Goal: Task Accomplishment & Management: Complete application form

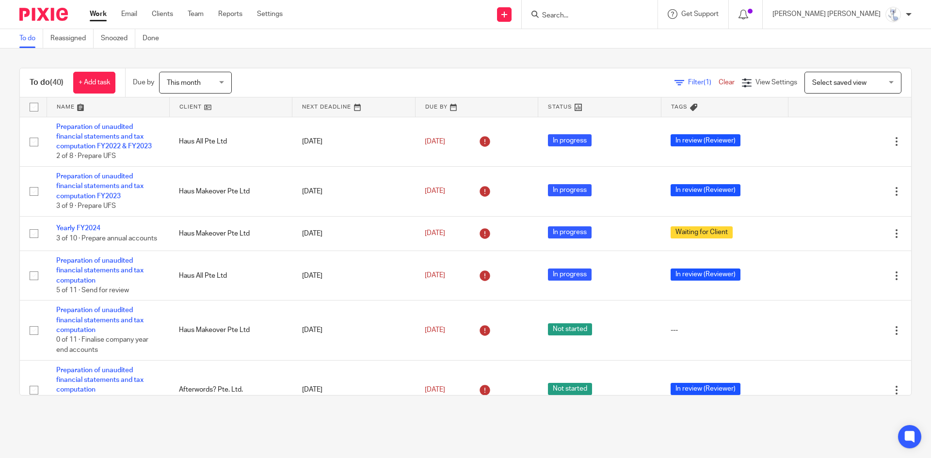
click at [629, 16] on input "Search" at bounding box center [584, 16] width 87 height 9
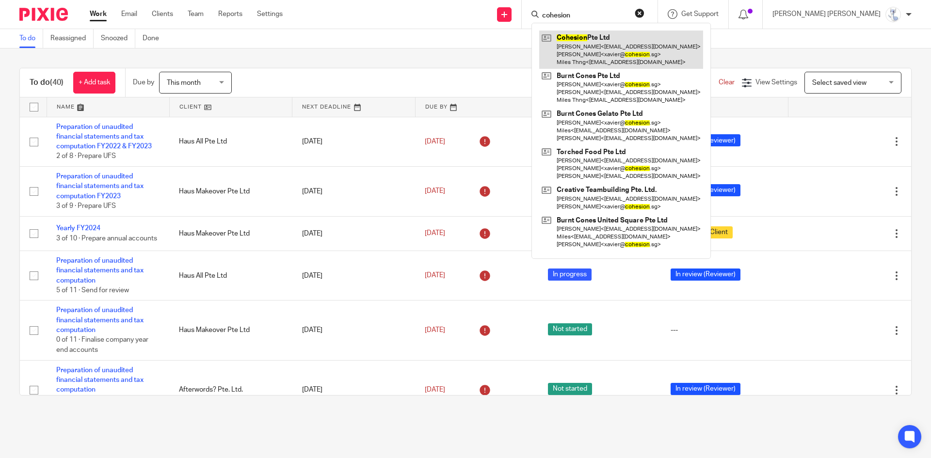
type input "cohesion"
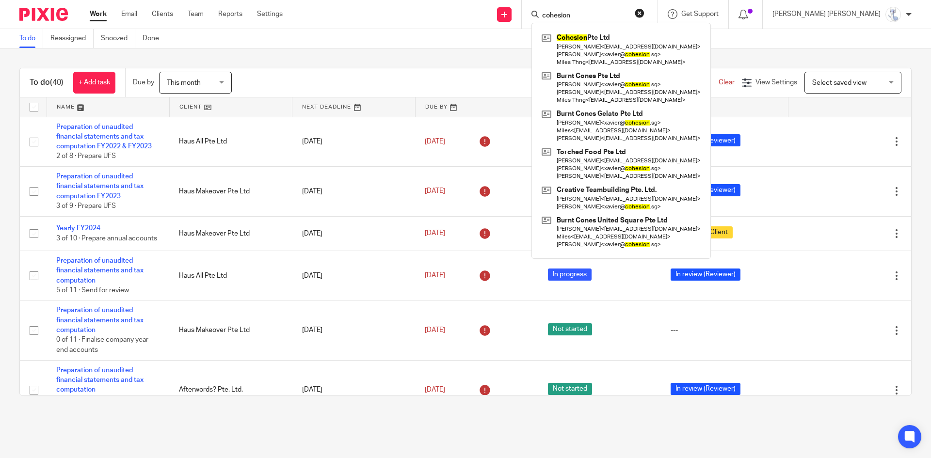
click at [80, 107] on link at bounding box center [108, 106] width 122 height 19
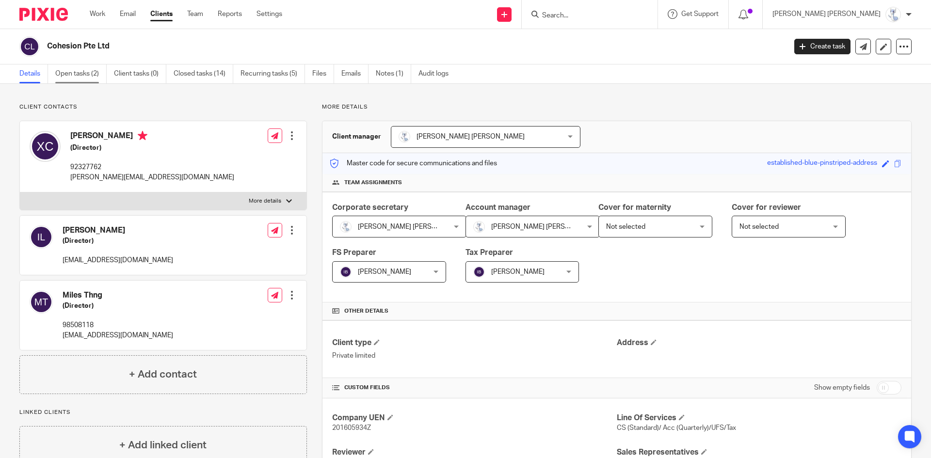
click at [78, 74] on link "Open tasks (2)" at bounding box center [80, 74] width 51 height 19
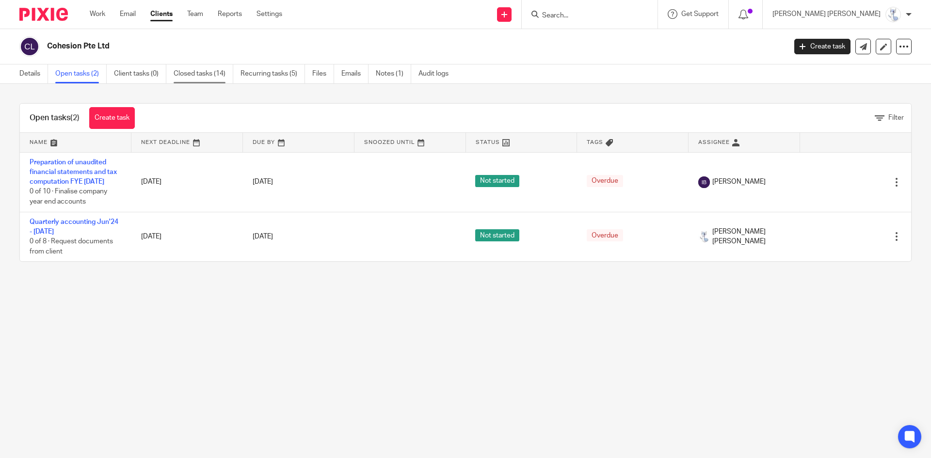
click at [213, 76] on link "Closed tasks (14)" at bounding box center [204, 74] width 60 height 19
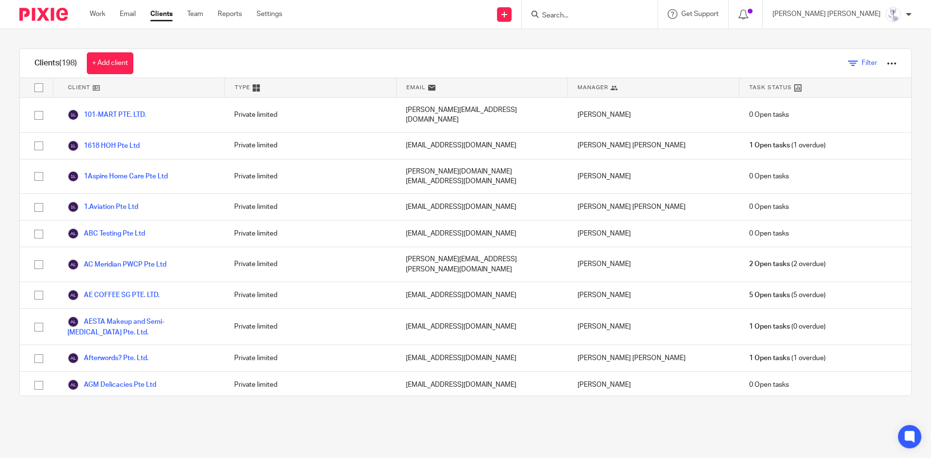
click at [848, 61] on icon at bounding box center [853, 64] width 10 height 10
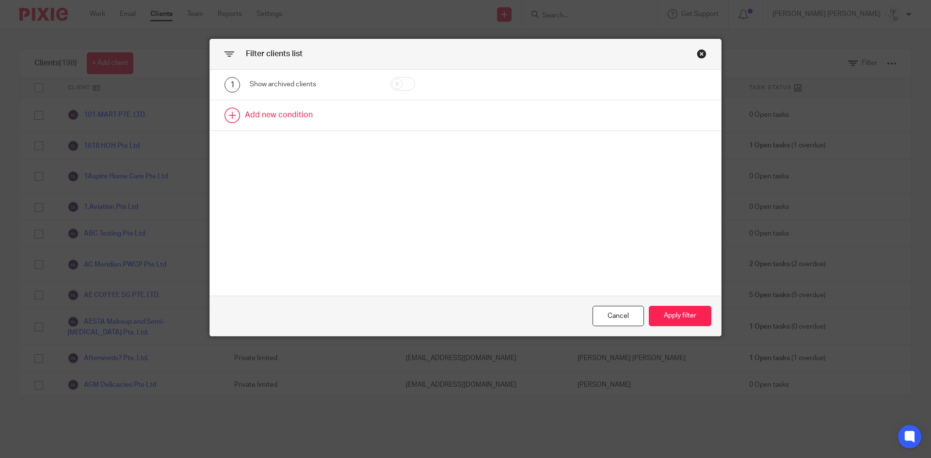
click at [324, 124] on link at bounding box center [465, 115] width 511 height 30
click at [309, 121] on div "Field" at bounding box center [305, 118] width 94 height 20
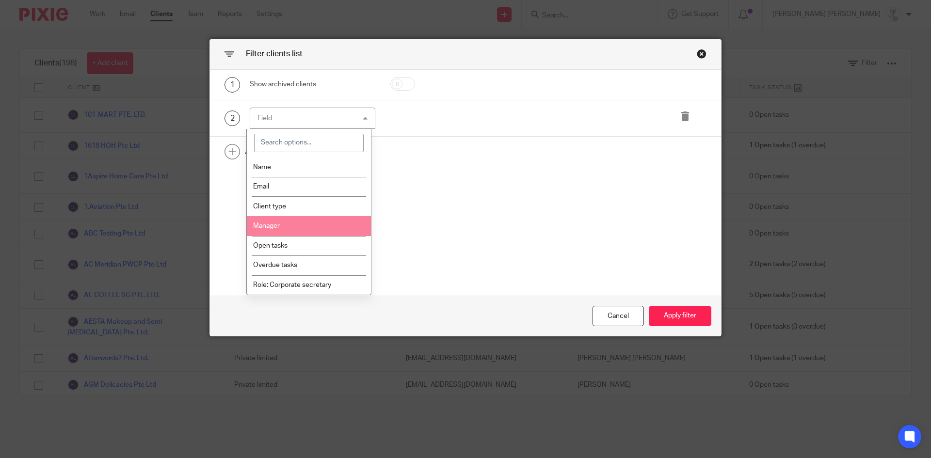
click at [272, 224] on span "Manager" at bounding box center [266, 226] width 27 height 7
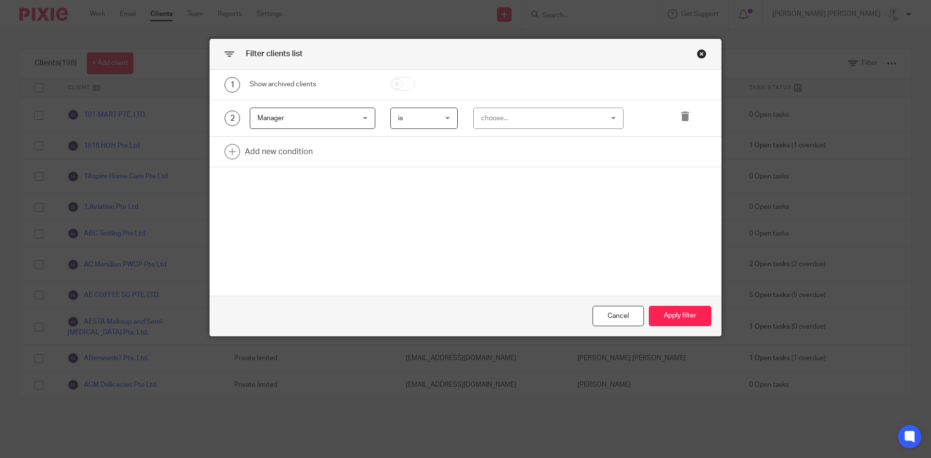
click at [511, 100] on div "2 Manager Manager Name Email Client type Manager Open tasks Overdue tasks Role:…" at bounding box center [465, 118] width 511 height 37
click at [509, 112] on div "choose..." at bounding box center [538, 118] width 114 height 20
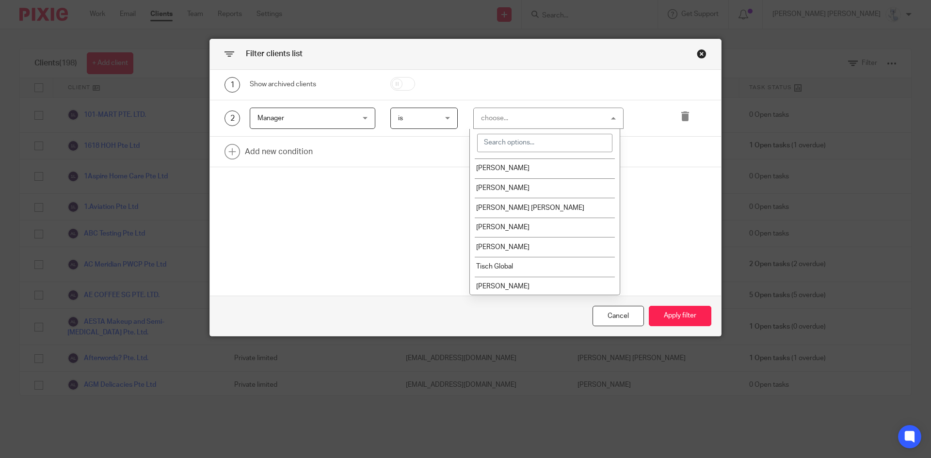
scroll to position [98, 0]
click at [502, 223] on span "[PERSON_NAME]" at bounding box center [502, 226] width 53 height 7
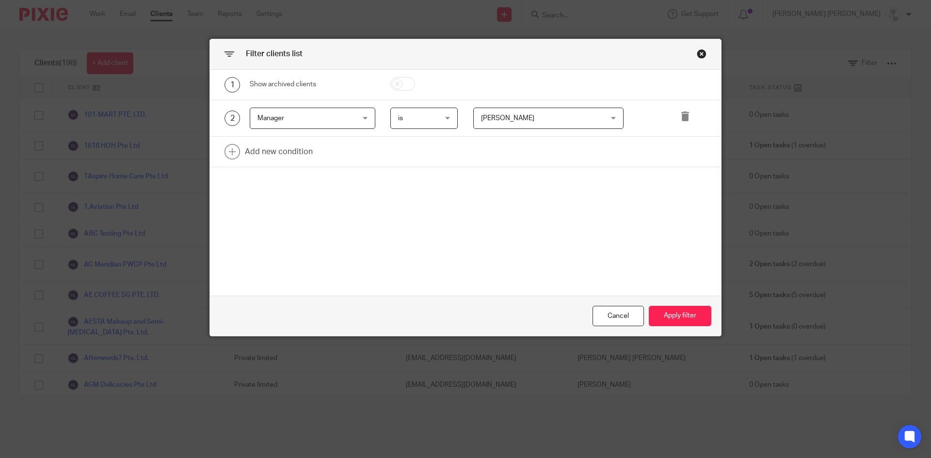
click at [521, 114] on span "[PERSON_NAME]" at bounding box center [538, 118] width 114 height 20
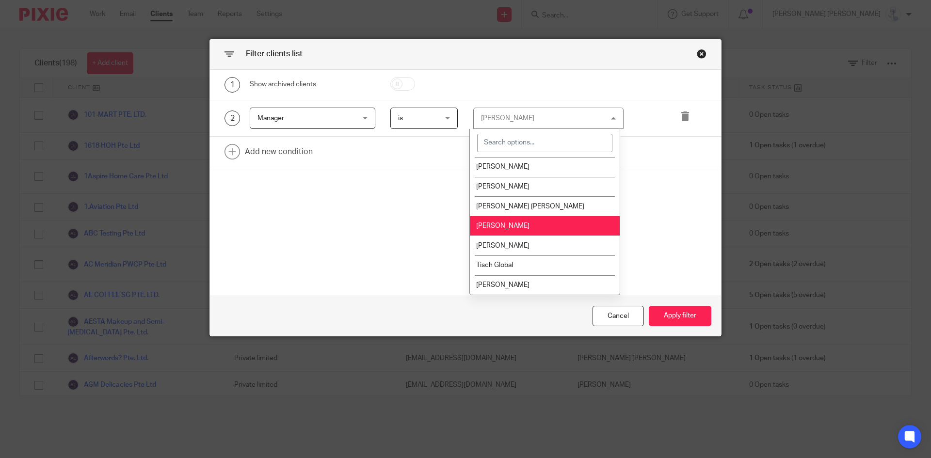
click at [507, 207] on span "[PERSON_NAME] [PERSON_NAME]" at bounding box center [530, 206] width 108 height 7
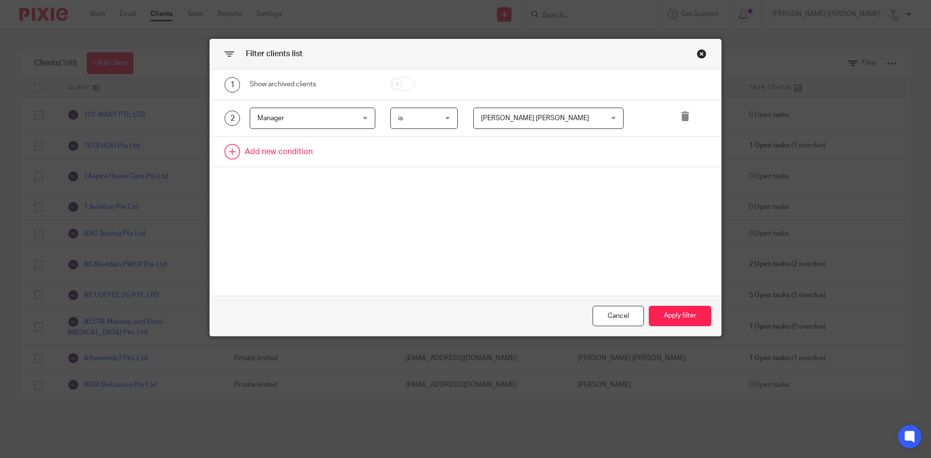
click at [241, 148] on link at bounding box center [465, 152] width 511 height 30
click at [278, 170] on div "3 Field Name Email Client type Manager Open tasks Overdue tasks Role: Corporate…" at bounding box center [465, 155] width 511 height 37
click at [289, 152] on div "Field" at bounding box center [305, 155] width 94 height 20
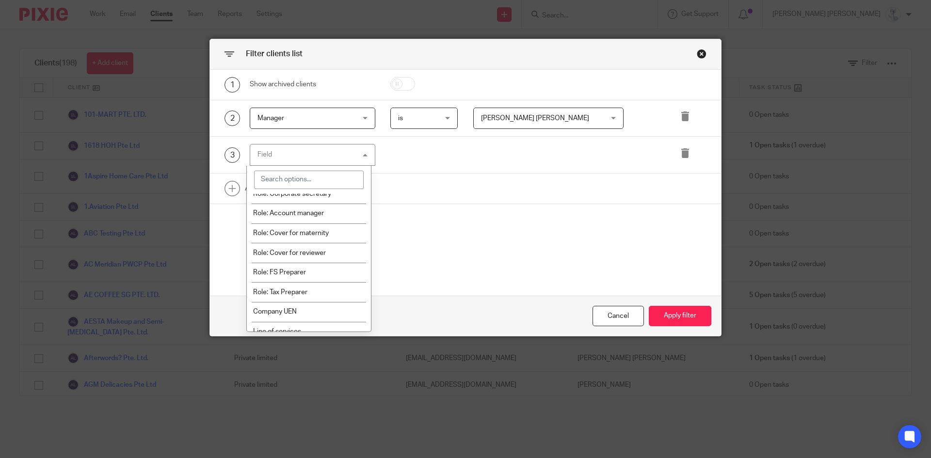
scroll to position [291, 0]
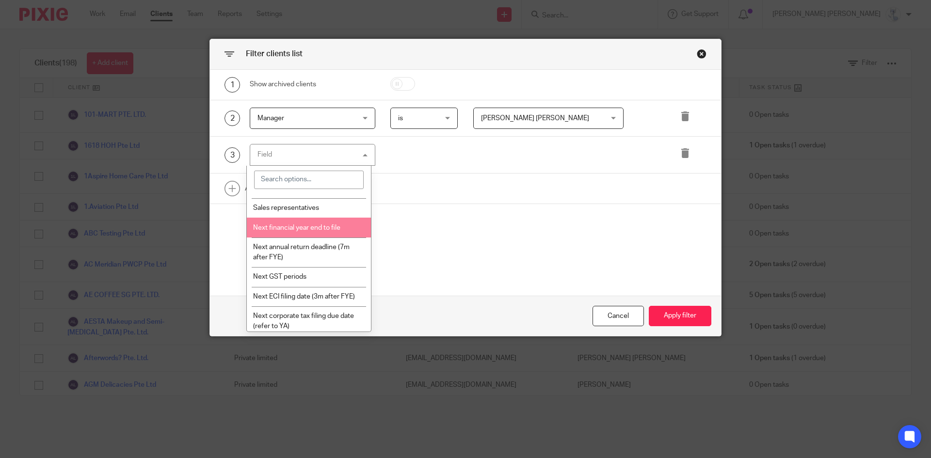
click at [304, 249] on span "Next annual return deadline (7m after FYE)" at bounding box center [301, 252] width 97 height 17
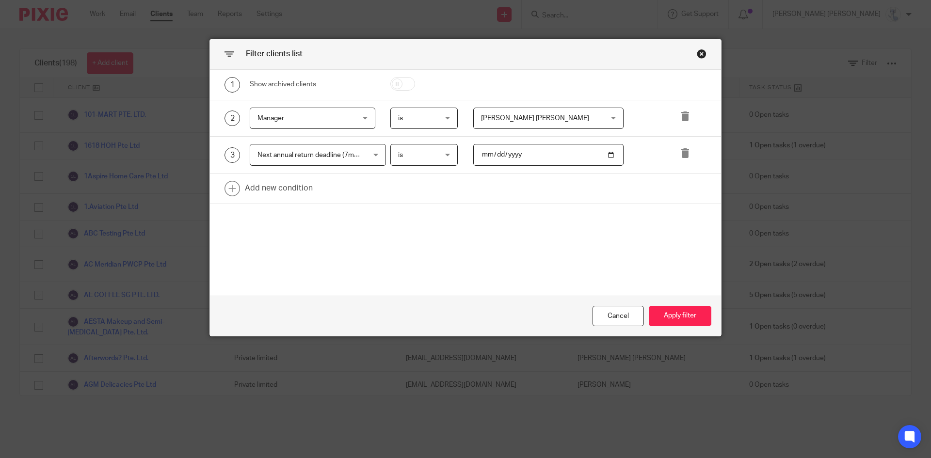
click at [482, 155] on input "date" at bounding box center [548, 155] width 151 height 22
type input "2025-09-30"
click at [675, 310] on button "Apply filter" at bounding box center [680, 316] width 63 height 21
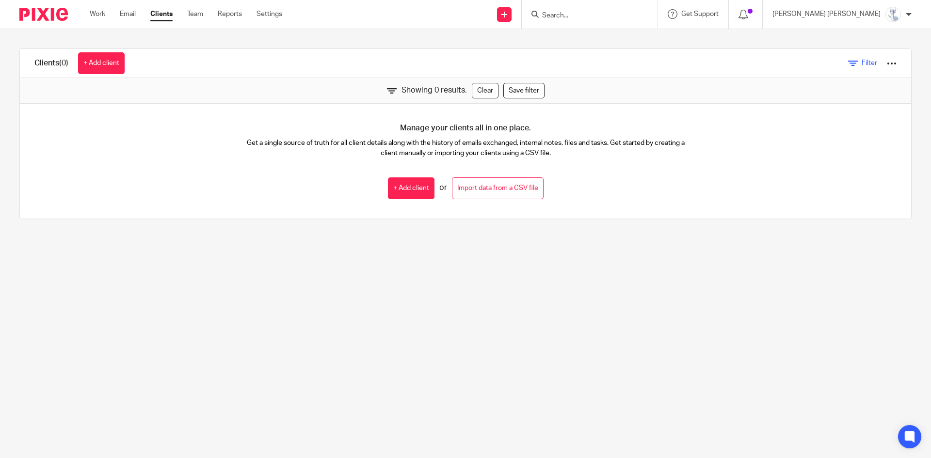
click at [848, 67] on icon at bounding box center [853, 64] width 10 height 10
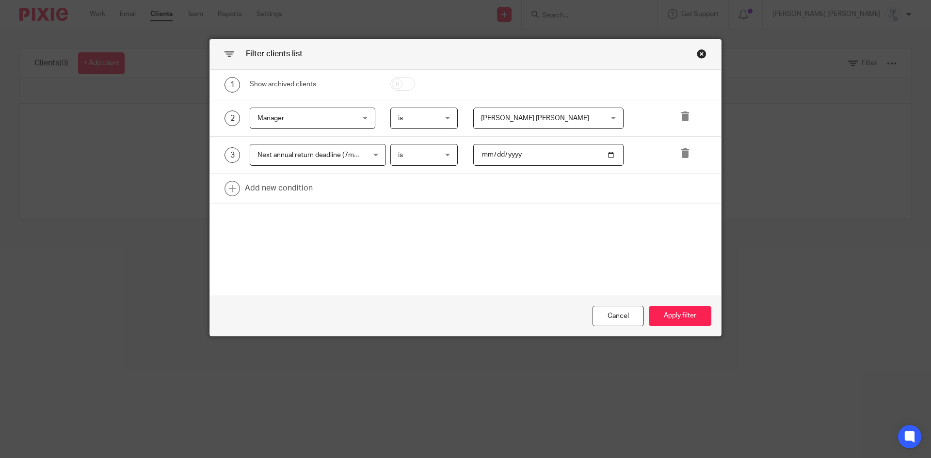
click at [487, 162] on input "2025-09-30" at bounding box center [548, 155] width 151 height 22
type input "2025-09-03"
type input "2025-10-31"
click at [685, 312] on button "Apply filter" at bounding box center [680, 316] width 63 height 21
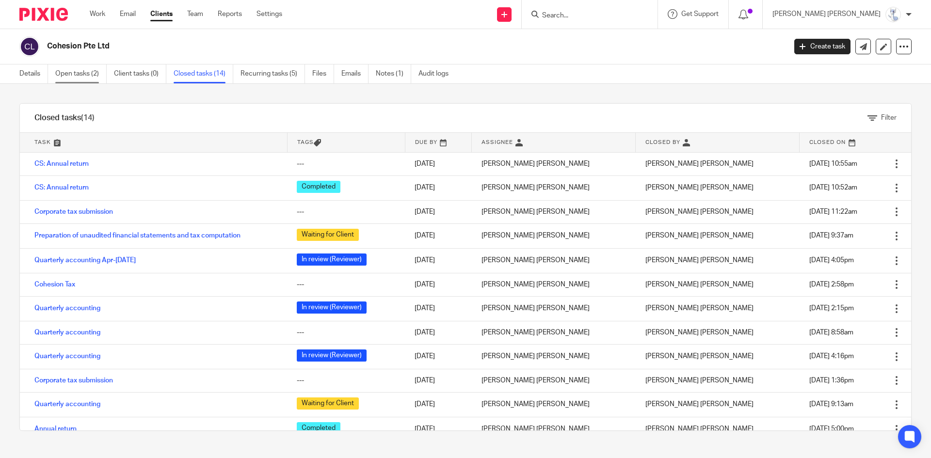
click at [77, 72] on link "Open tasks (2)" at bounding box center [80, 74] width 51 height 19
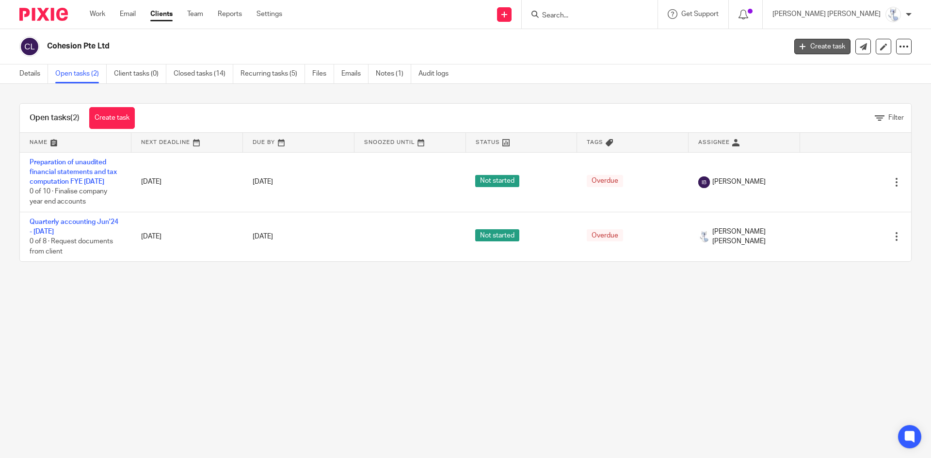
click at [819, 46] on link "Create task" at bounding box center [823, 47] width 56 height 16
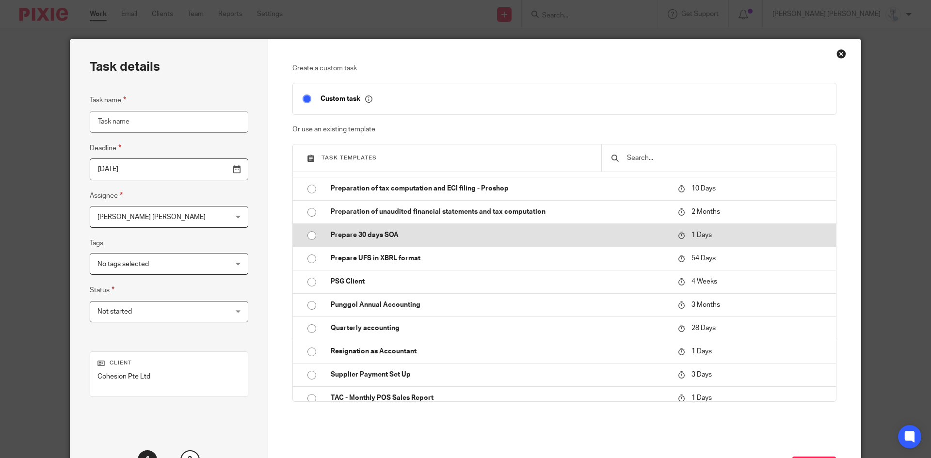
scroll to position [1074, 0]
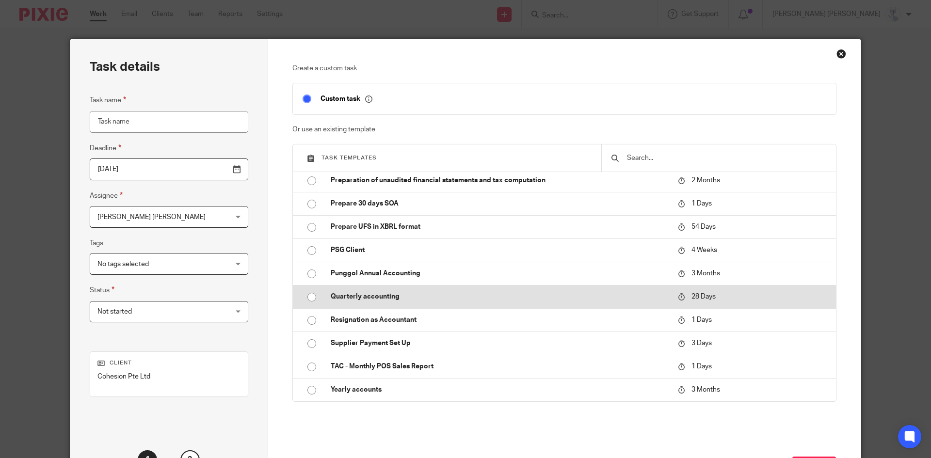
click at [375, 296] on p "Quarterly accounting" at bounding box center [500, 297] width 338 height 10
type input "[DATE]"
type input "Quarterly accounting"
checkbox input "false"
radio input "true"
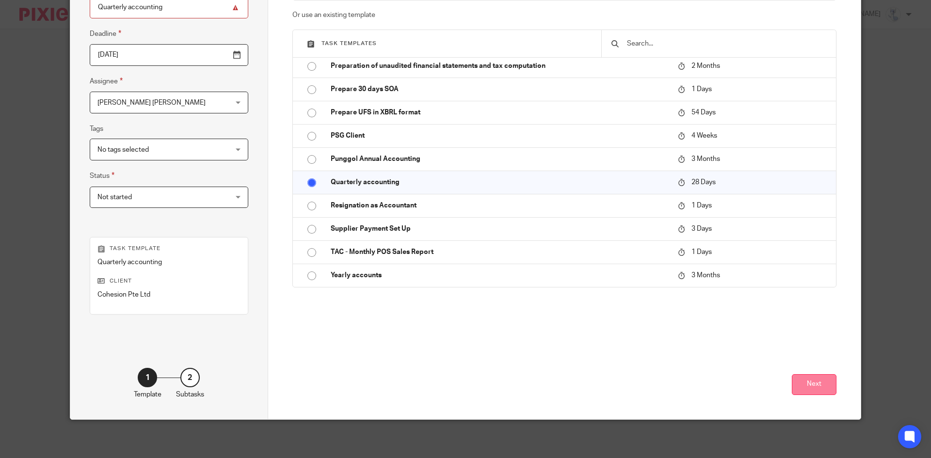
scroll to position [115, 0]
click at [818, 385] on button "Next" at bounding box center [814, 384] width 45 height 21
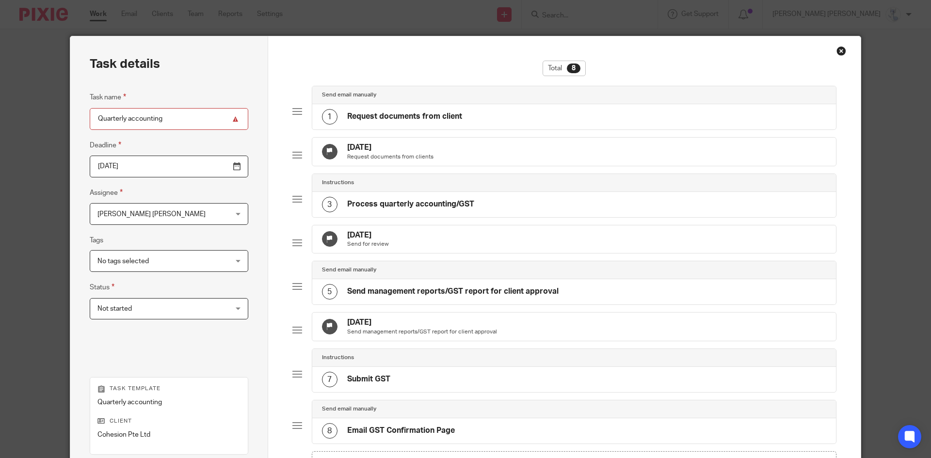
scroll to position [0, 0]
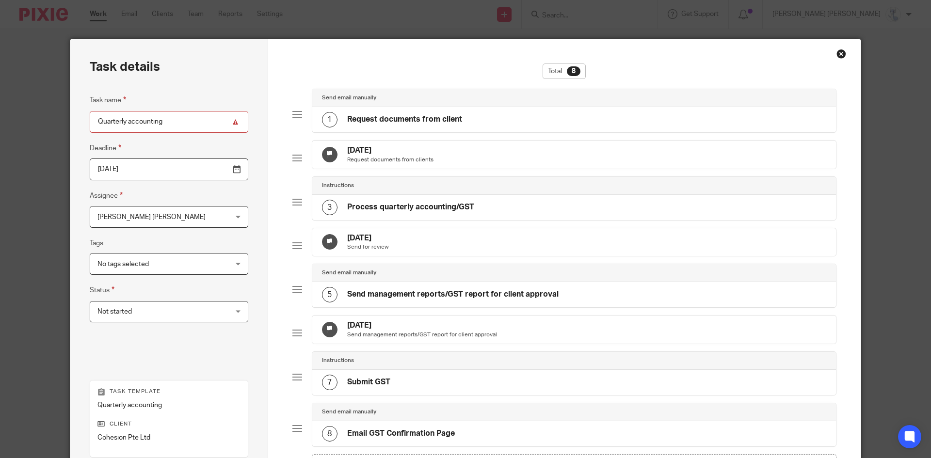
click at [165, 127] on input "Quarterly accounting" at bounding box center [169, 122] width 159 height 22
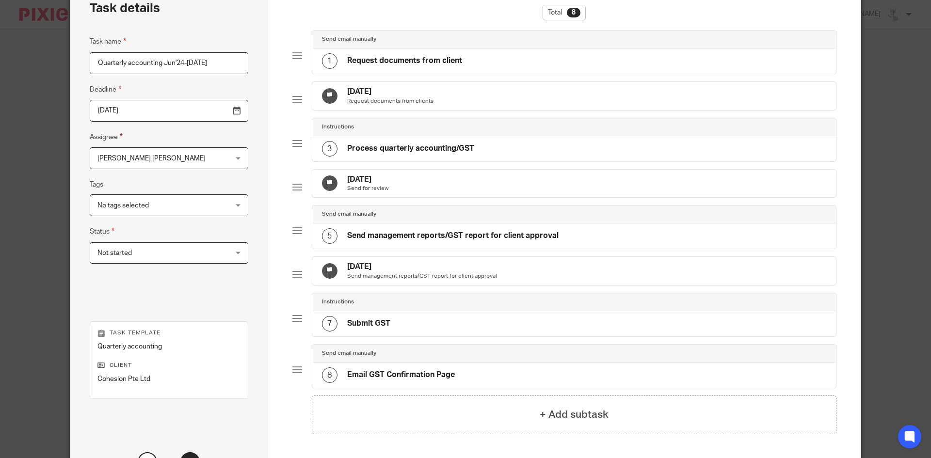
scroll to position [167, 0]
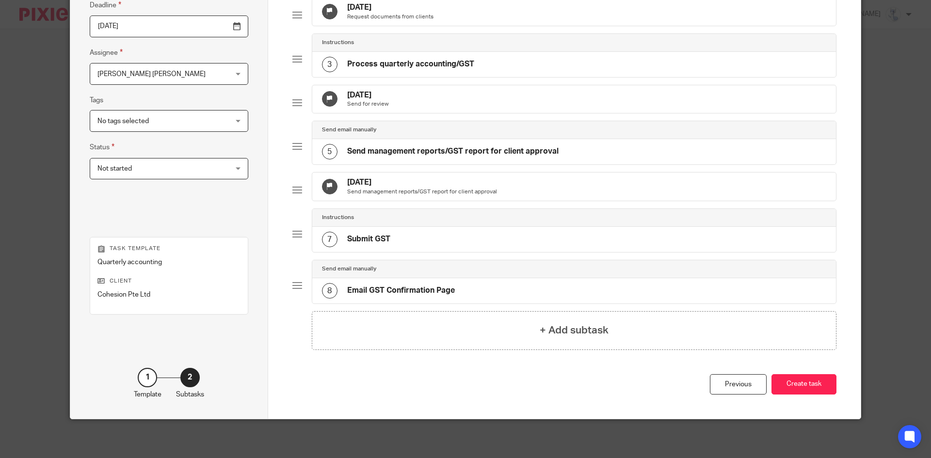
type input "Quarterly accounting Jun'24-[DATE]"
click at [215, 16] on input "2025-09-24" at bounding box center [169, 27] width 159 height 22
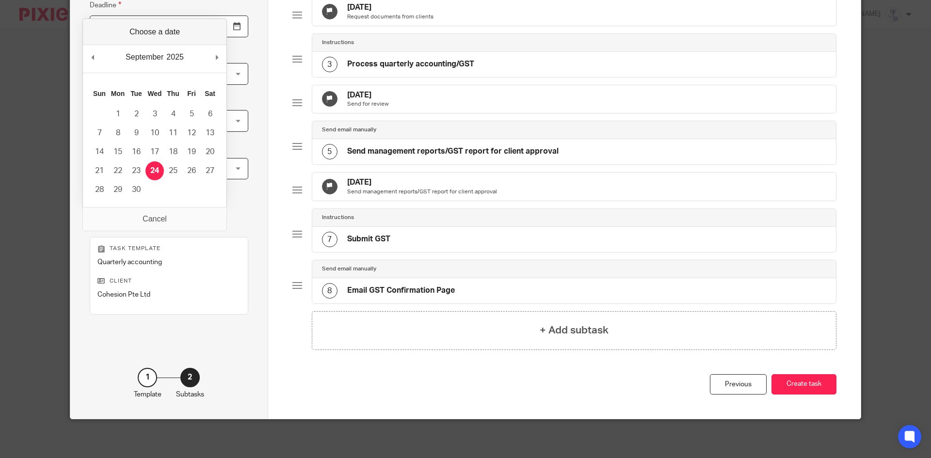
click at [92, 67] on div "September January February March April May June July August September October N…" at bounding box center [155, 59] width 144 height 28
type input "2025-08-27"
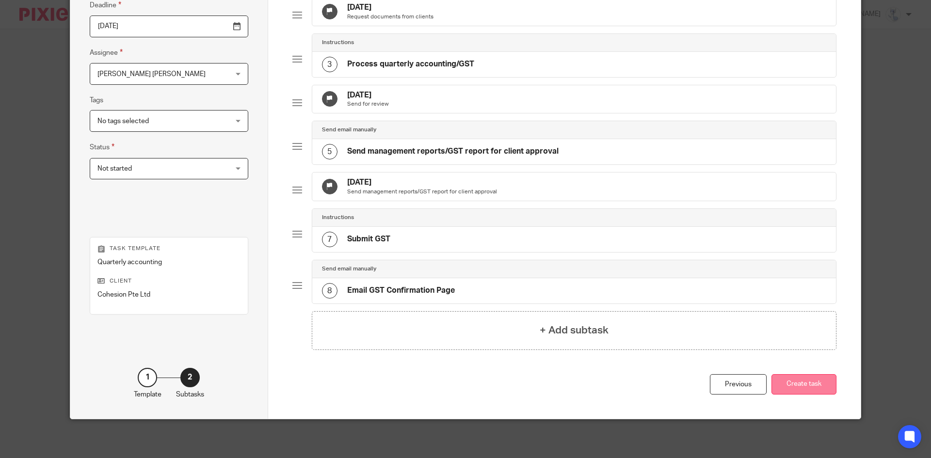
click at [807, 384] on button "Create task" at bounding box center [804, 384] width 65 height 21
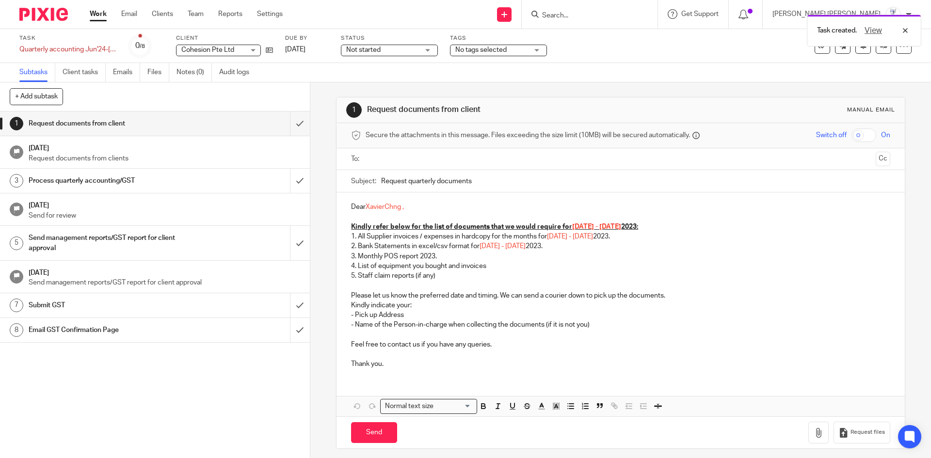
click at [501, 49] on span "No tags selected" at bounding box center [480, 50] width 51 height 7
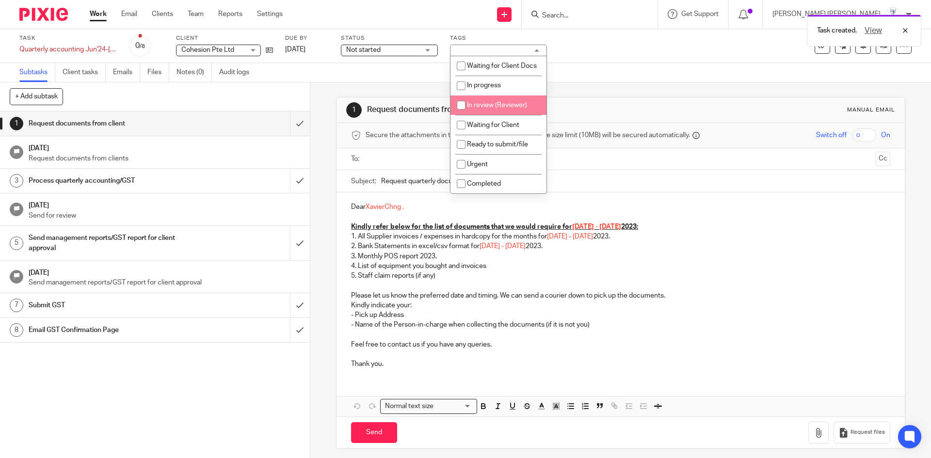
click at [491, 109] on span "In review (Reviewer)" at bounding box center [497, 105] width 60 height 7
checkbox input "true"
click at [808, 46] on div at bounding box center [808, 45] width 0 height 1
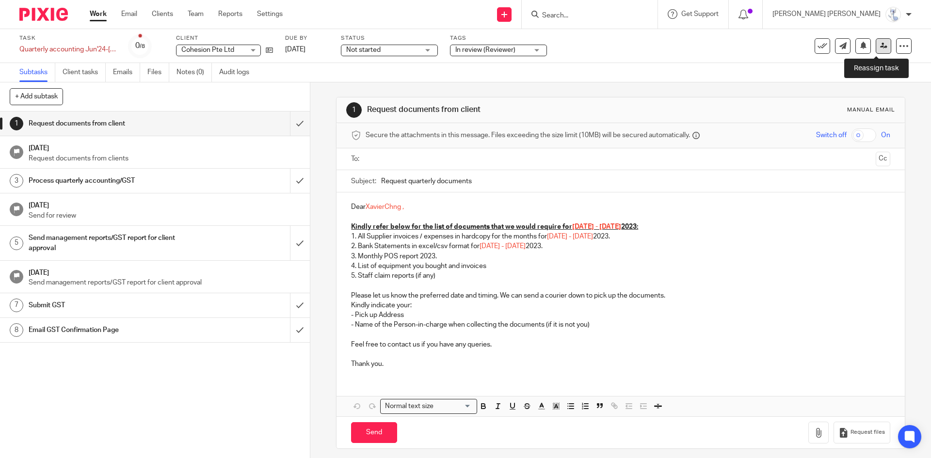
click at [876, 49] on link at bounding box center [884, 46] width 16 height 16
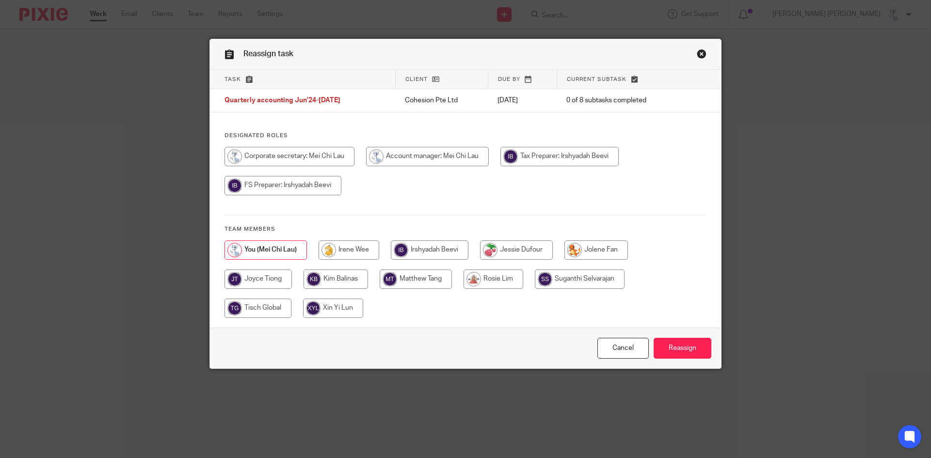
click at [326, 245] on input "radio" at bounding box center [349, 250] width 61 height 19
radio input "true"
click at [686, 345] on input "Reassign" at bounding box center [683, 348] width 58 height 21
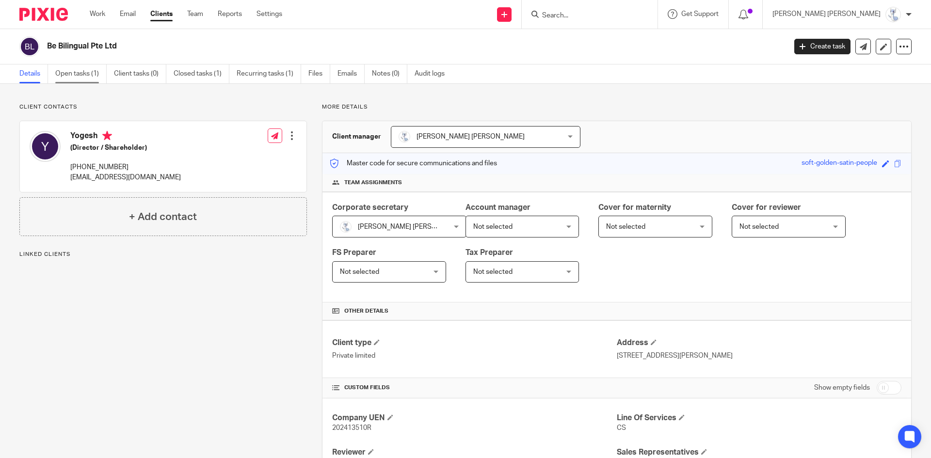
click at [61, 81] on link "Open tasks (1)" at bounding box center [80, 74] width 51 height 19
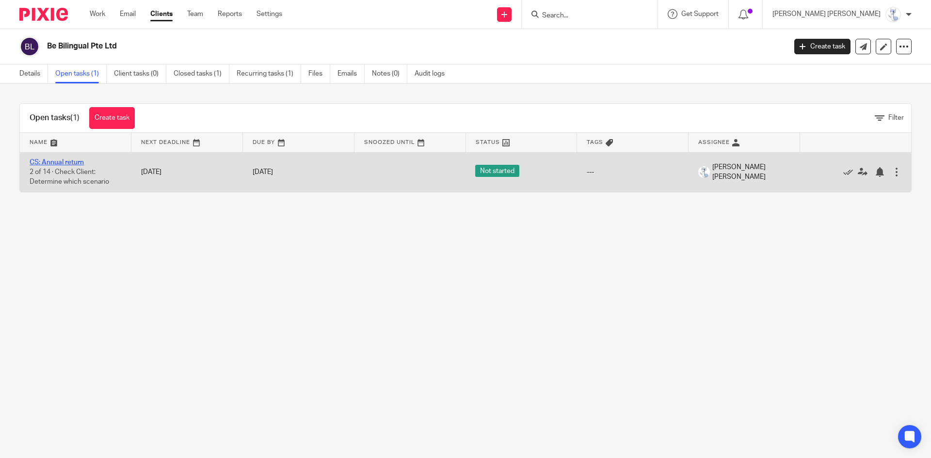
click at [69, 161] on link "CS: Annual return" at bounding box center [57, 162] width 54 height 7
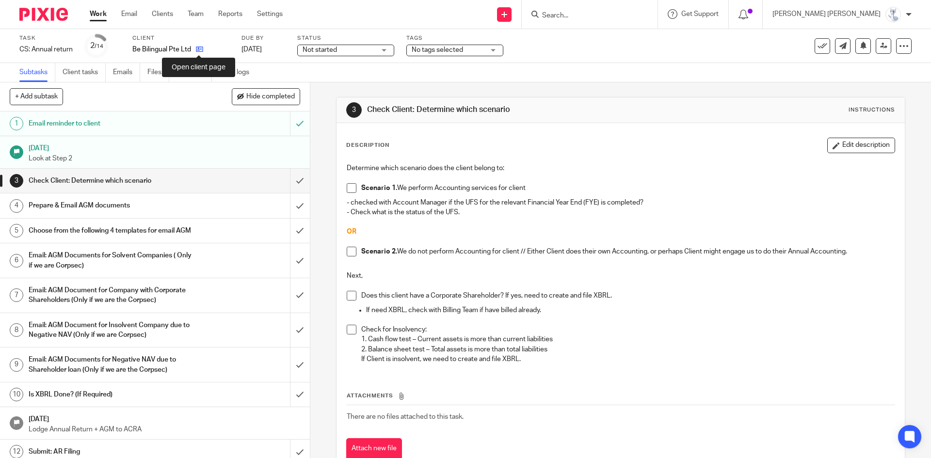
click at [199, 47] on icon at bounding box center [199, 49] width 7 height 7
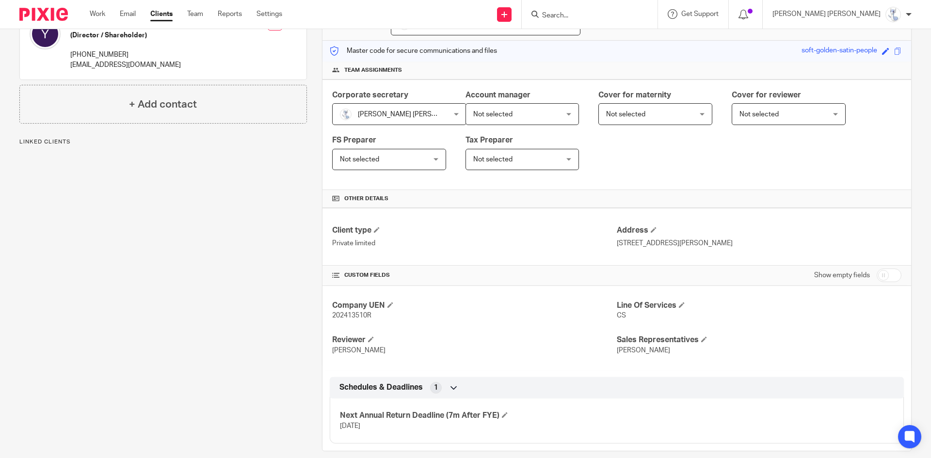
scroll to position [125, 0]
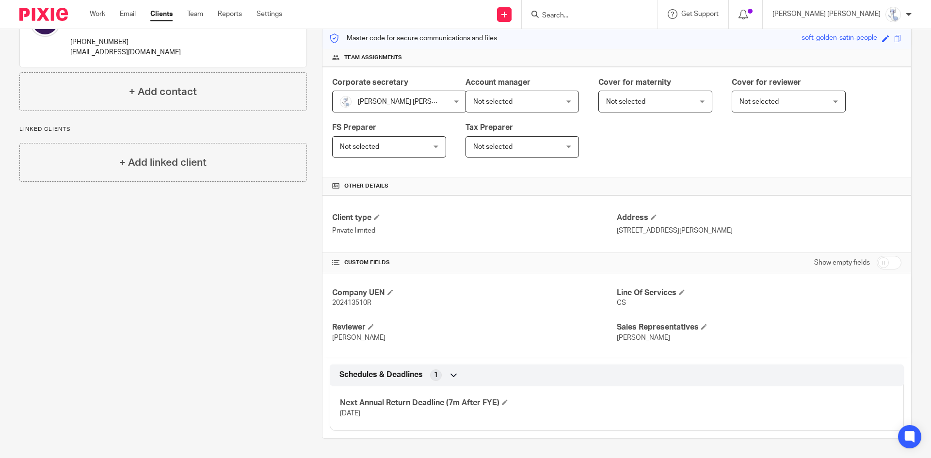
click at [889, 265] on input "checkbox" at bounding box center [889, 263] width 25 height 14
checkbox input "true"
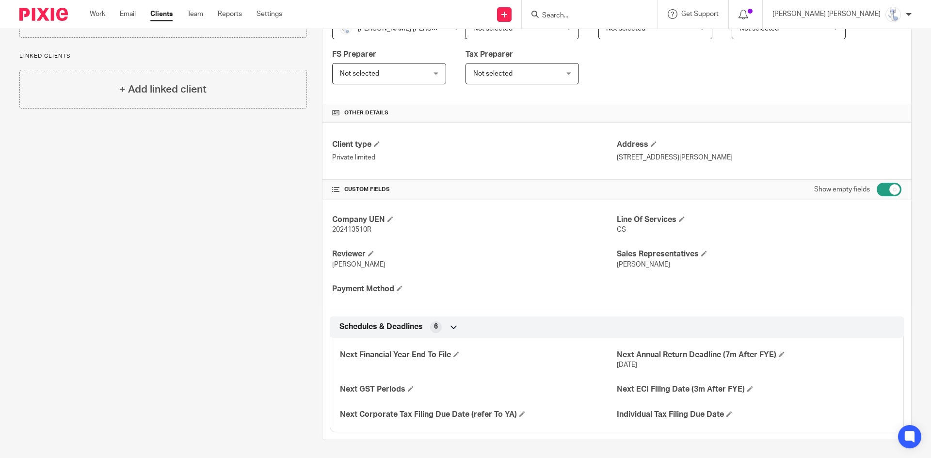
scroll to position [200, 0]
click at [455, 354] on span at bounding box center [457, 353] width 6 height 6
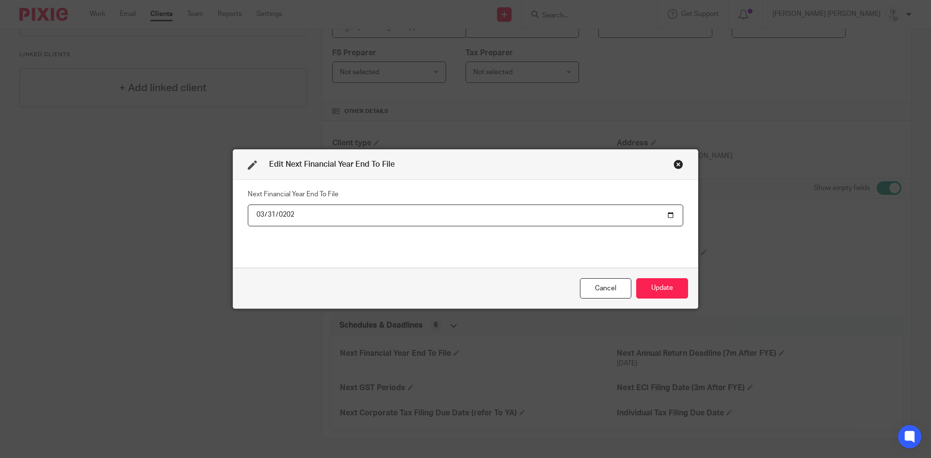
type input "[DATE]"
click at [652, 288] on button "Update" at bounding box center [662, 288] width 52 height 21
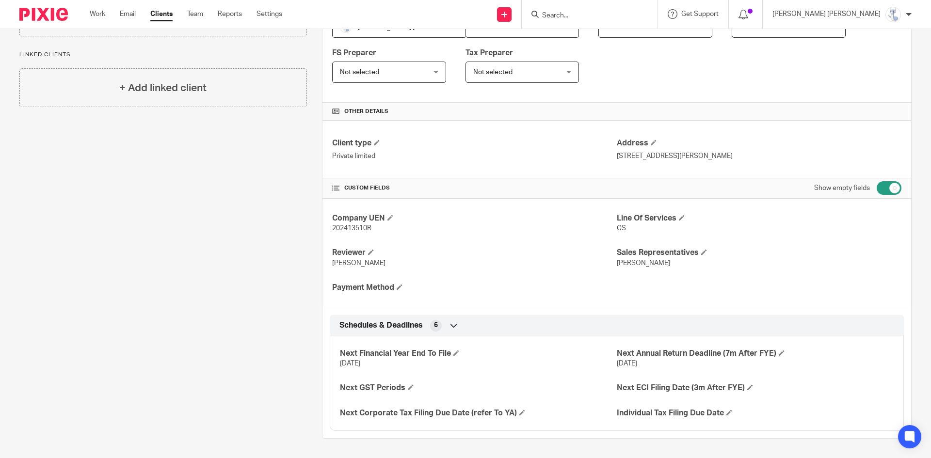
click at [270, 309] on div "Client contacts [GEOGRAPHIC_DATA] (Director / Shareholder) [PHONE_NUMBER] [EMAI…" at bounding box center [155, 171] width 303 height 536
click at [227, 341] on div "Client contacts [GEOGRAPHIC_DATA] (Director / Shareholder) [PHONE_NUMBER] [EMAI…" at bounding box center [155, 171] width 303 height 536
click at [794, 111] on h4 "Other details" at bounding box center [616, 112] width 569 height 8
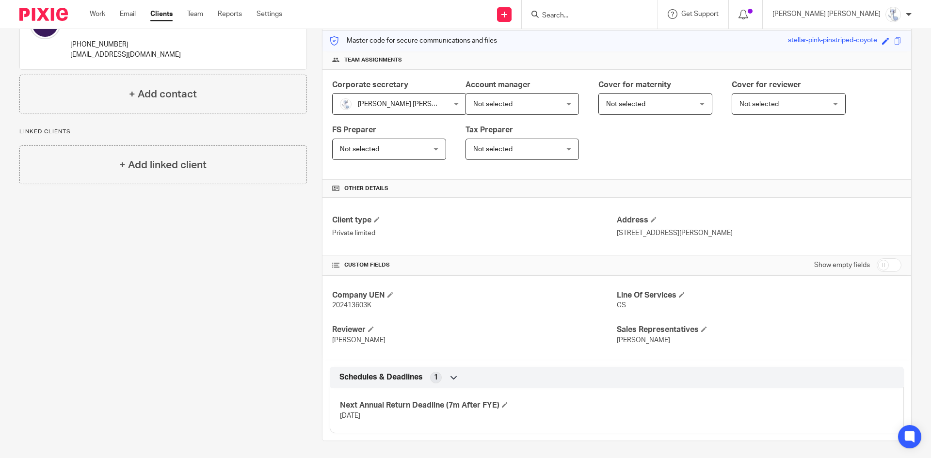
scroll to position [125, 0]
